Goal: Check status: Check status

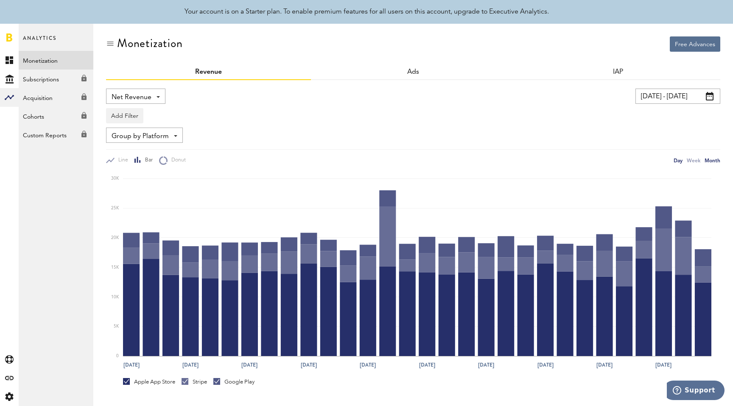
click at [709, 159] on div "Month" at bounding box center [713, 160] width 16 height 9
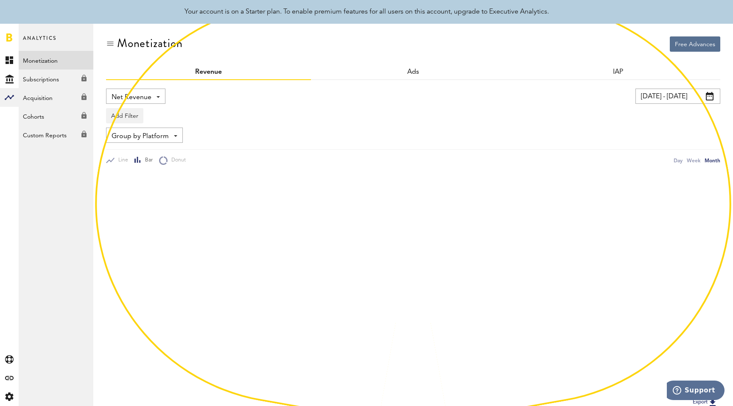
click at [653, 94] on input "[DATE] - [DATE]" at bounding box center [677, 96] width 85 height 15
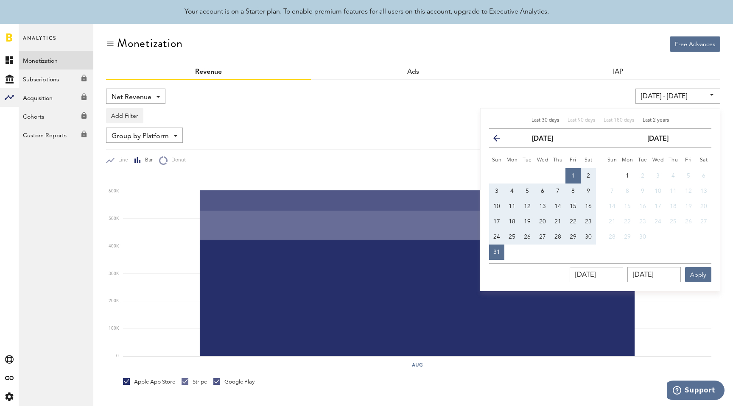
click at [655, 123] on span "Last 2 years" at bounding box center [656, 120] width 26 height 5
type input "[DATE] - [DATE]"
type input "[DATE]"
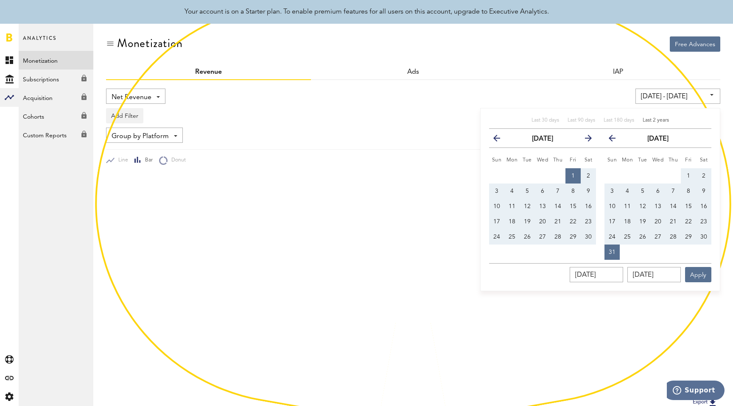
click at [566, 101] on div "[DATE] - [DATE] Last 30 days Last 90 days Last 180 days Last 2 years previous […" at bounding box center [560, 96] width 320 height 15
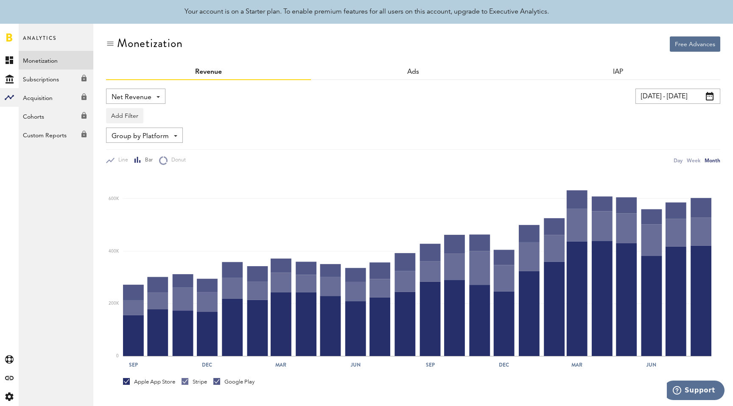
click at [563, 101] on div "[DATE] - [DATE] Last 30 days Last 90 days Last 180 days Last 2 years previous […" at bounding box center [560, 96] width 320 height 15
